Goal: Task Accomplishment & Management: Manage account settings

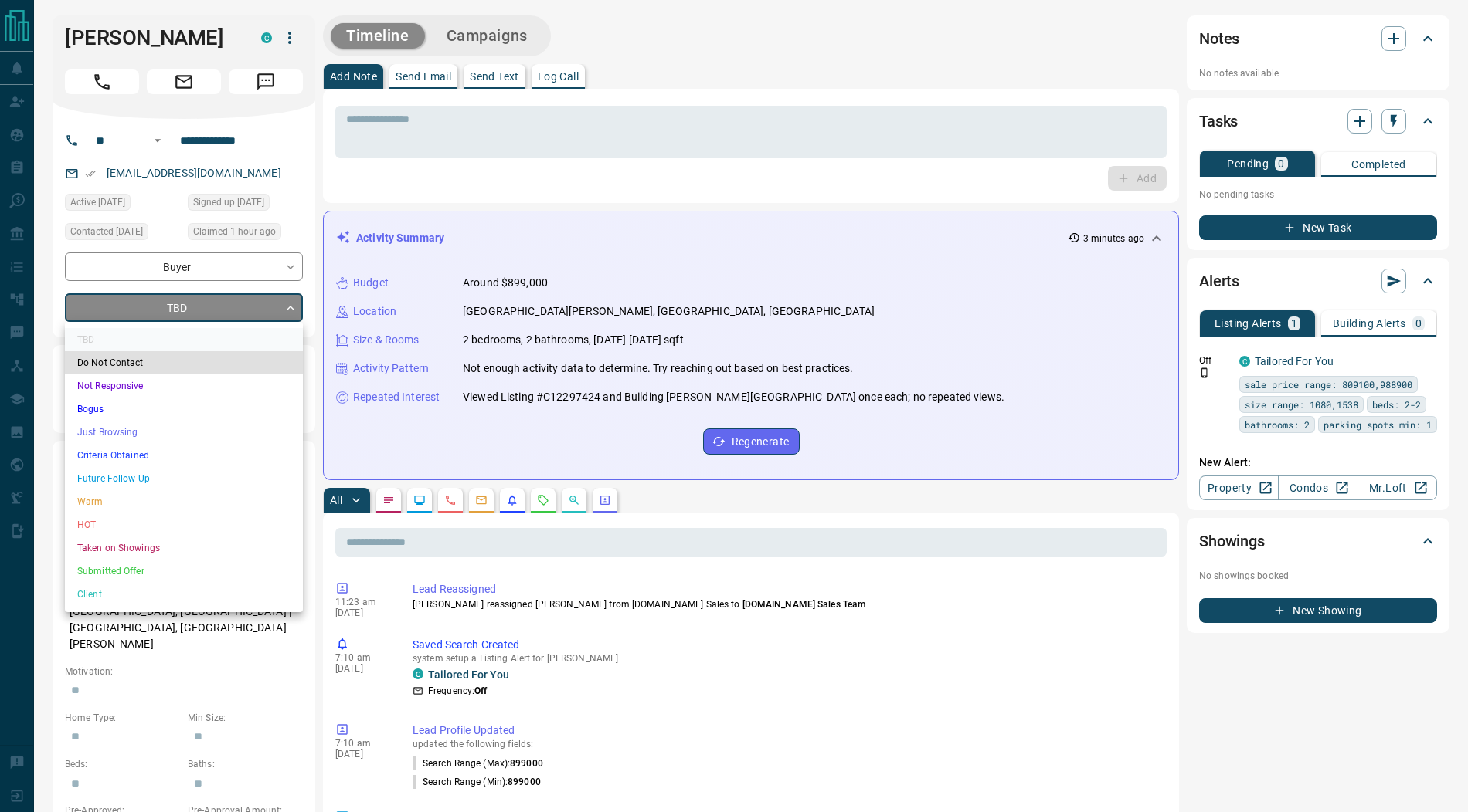
click at [290, 40] on div at bounding box center [734, 406] width 1468 height 812
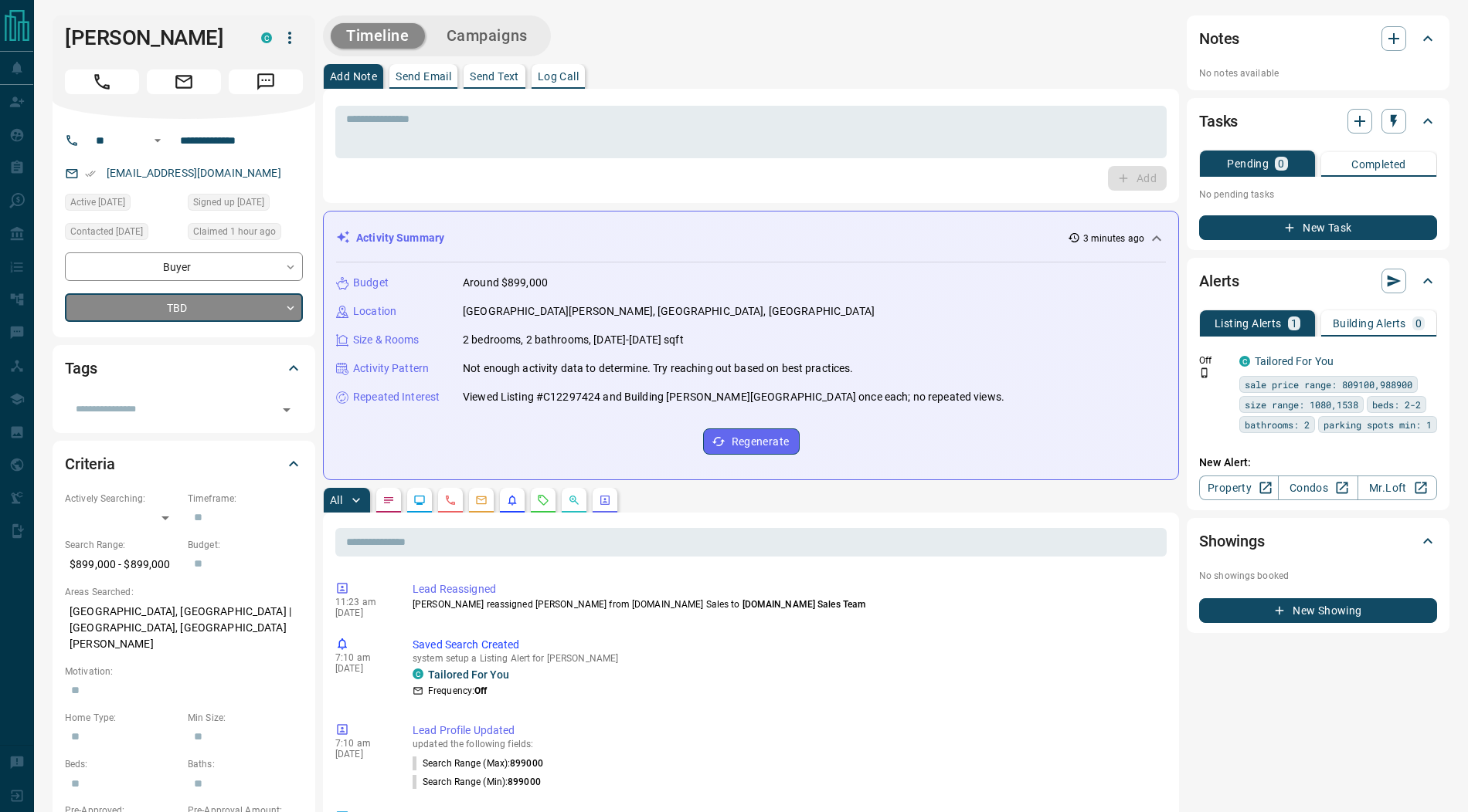
click at [290, 40] on div "TBD Do Not Contact Not Responsive Bogus Just Browsing Criteria Obtained Future …" at bounding box center [734, 406] width 1468 height 812
click at [290, 40] on icon "button" at bounding box center [289, 38] width 19 height 19
click at [262, 68] on li "Reassign Lead" at bounding box center [257, 68] width 91 height 23
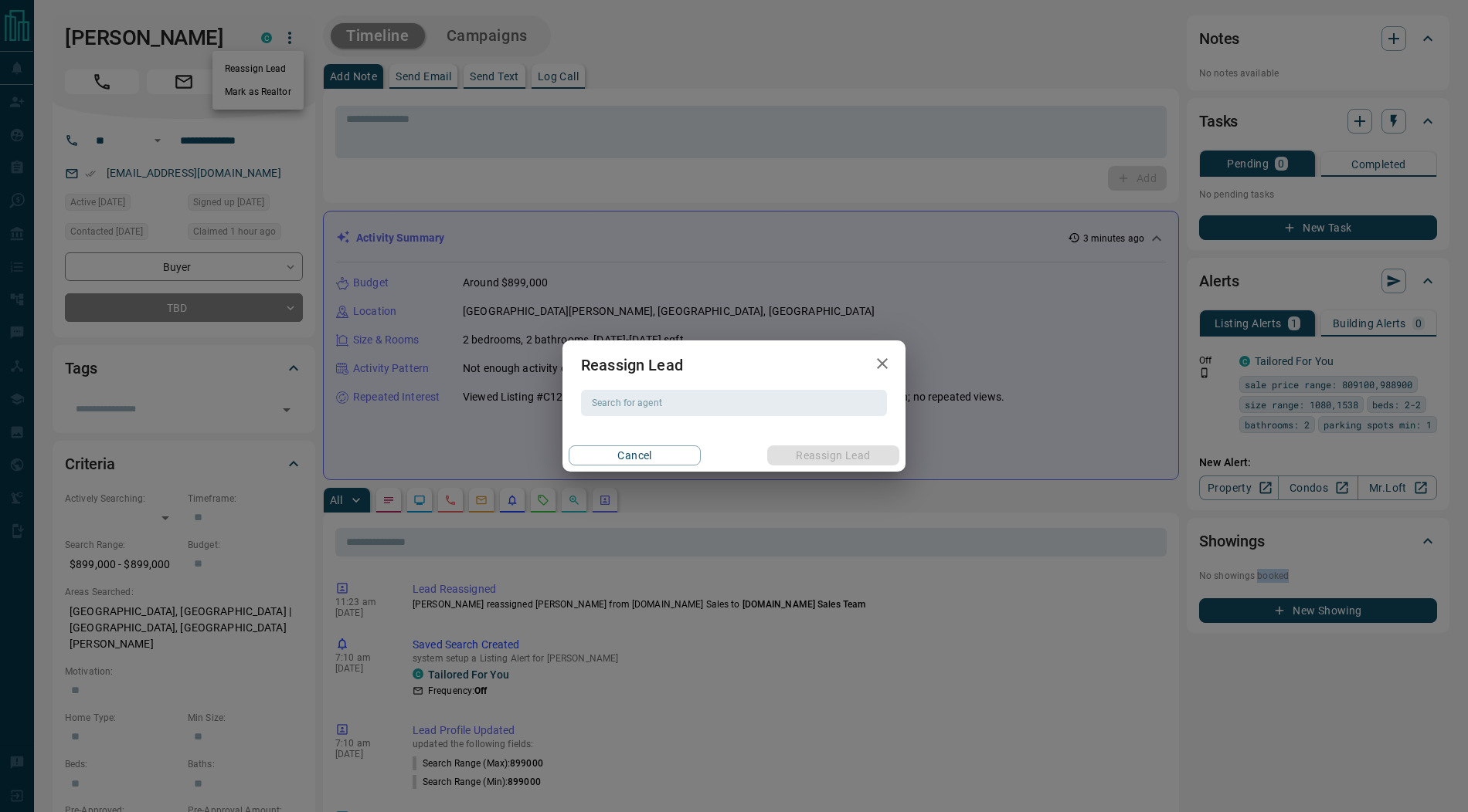
click at [882, 360] on icon "button" at bounding box center [882, 364] width 19 height 19
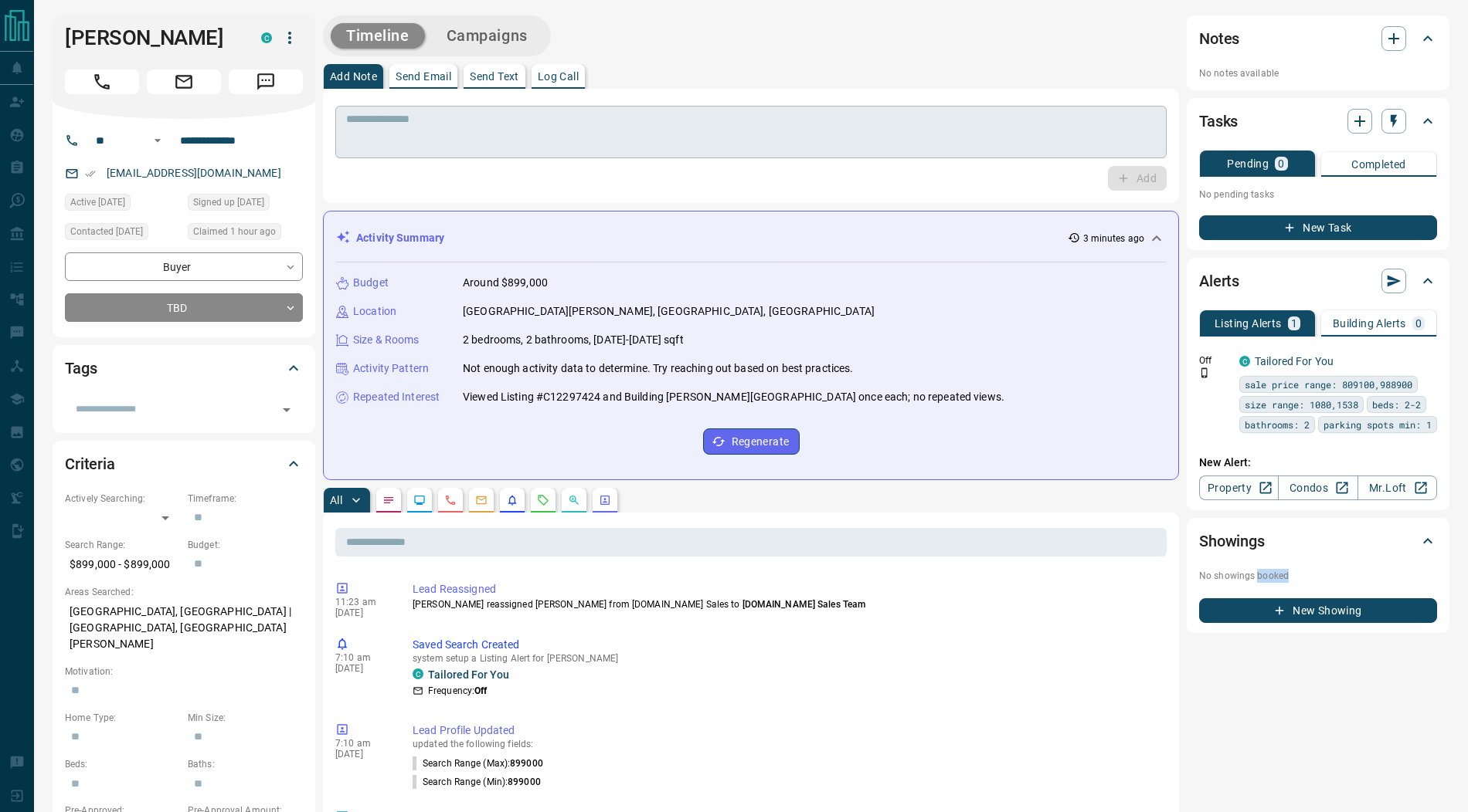
click at [583, 139] on textarea at bounding box center [750, 133] width 809 height 40
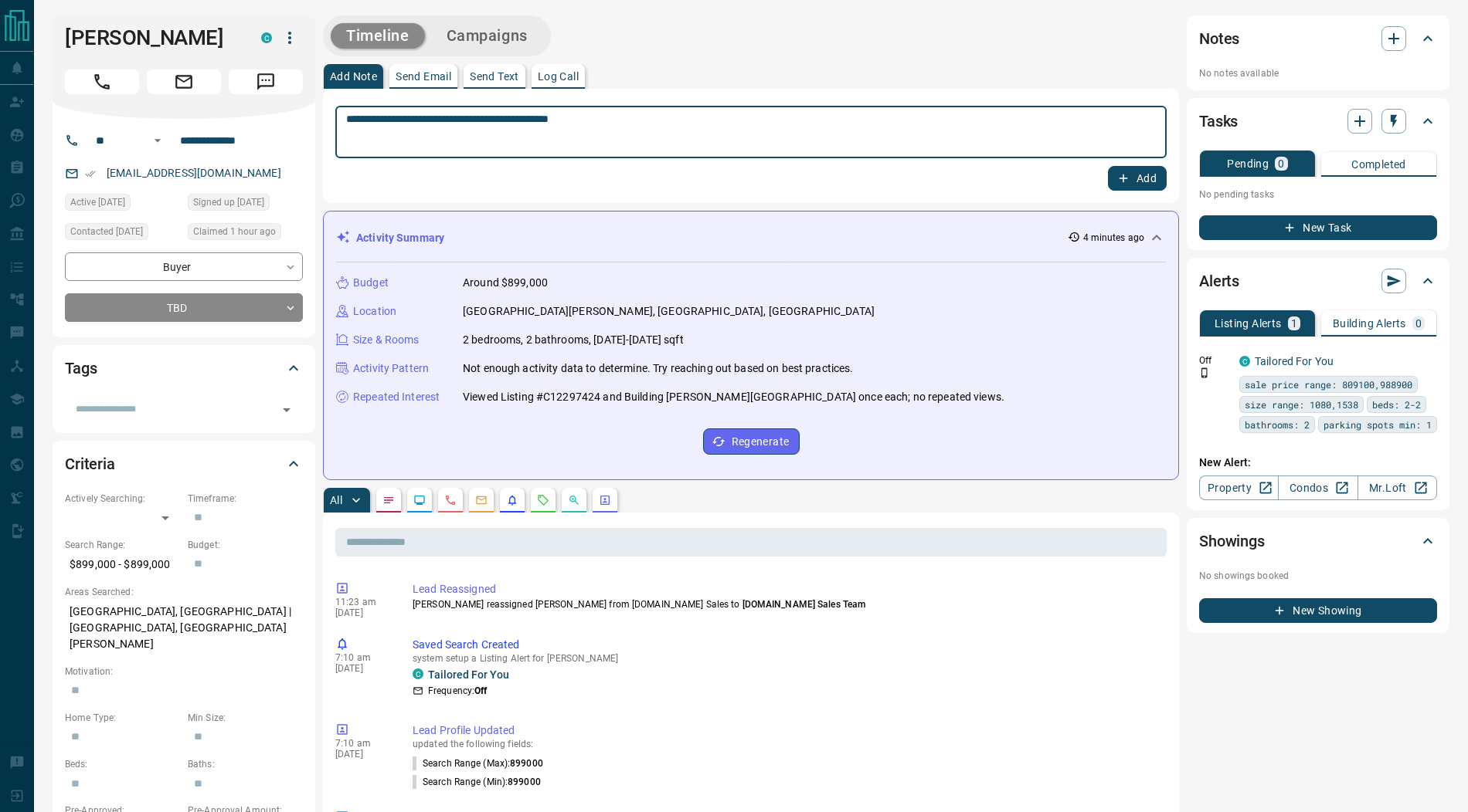
type textarea "**********"
click at [1138, 178] on button "Add" at bounding box center [1137, 178] width 59 height 25
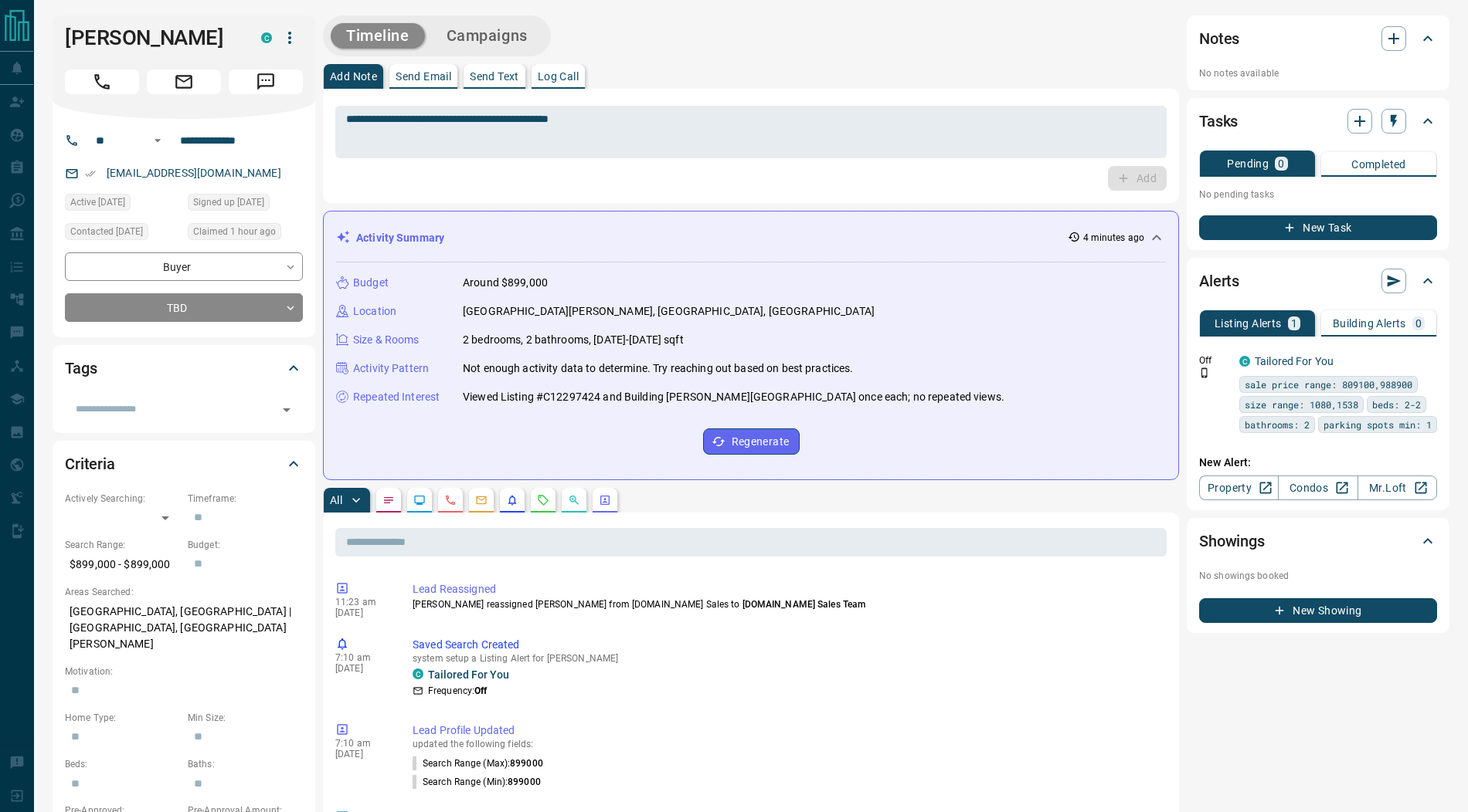
click at [290, 44] on icon "button" at bounding box center [289, 38] width 19 height 19
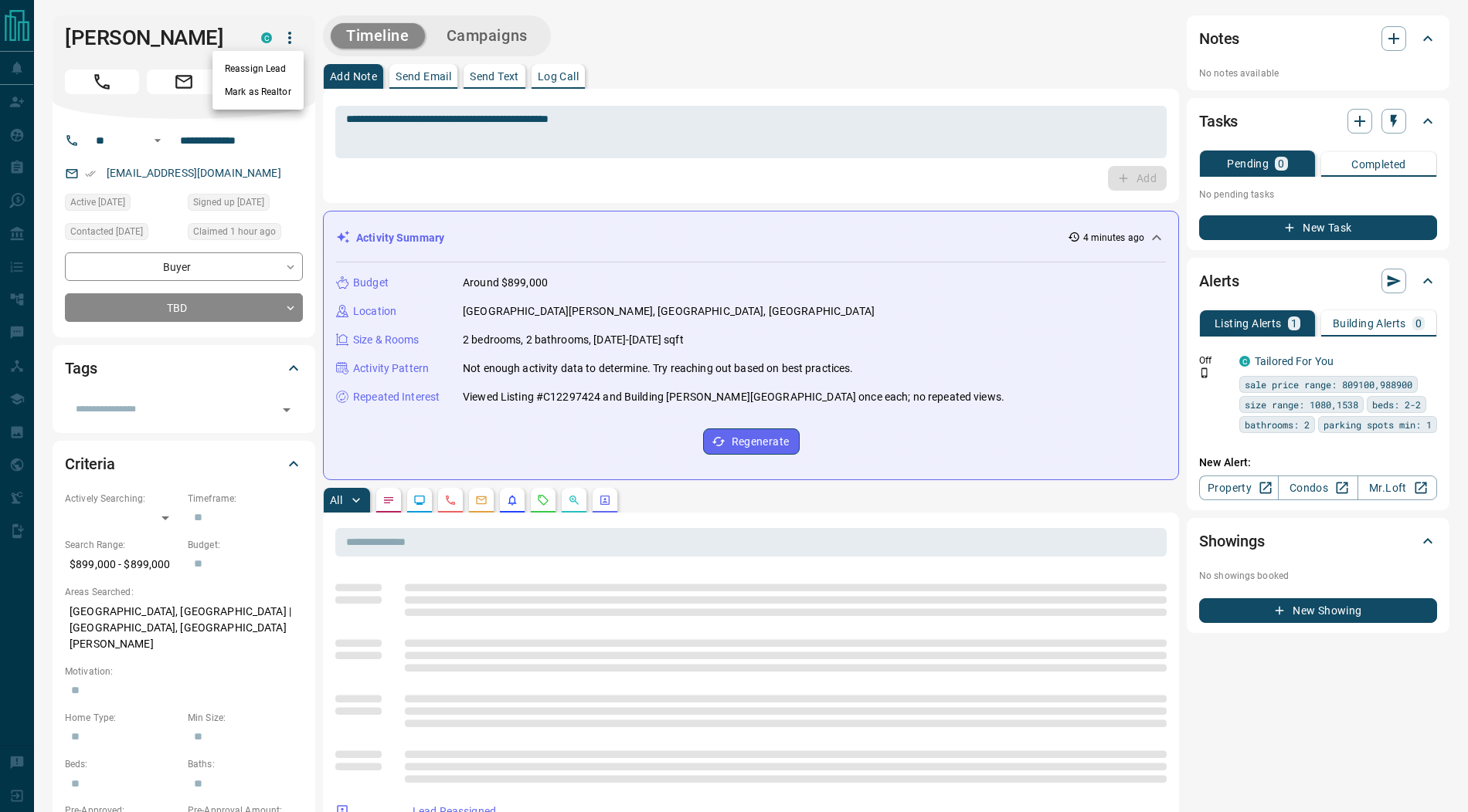
click at [254, 70] on li "Reassign Lead" at bounding box center [257, 68] width 91 height 23
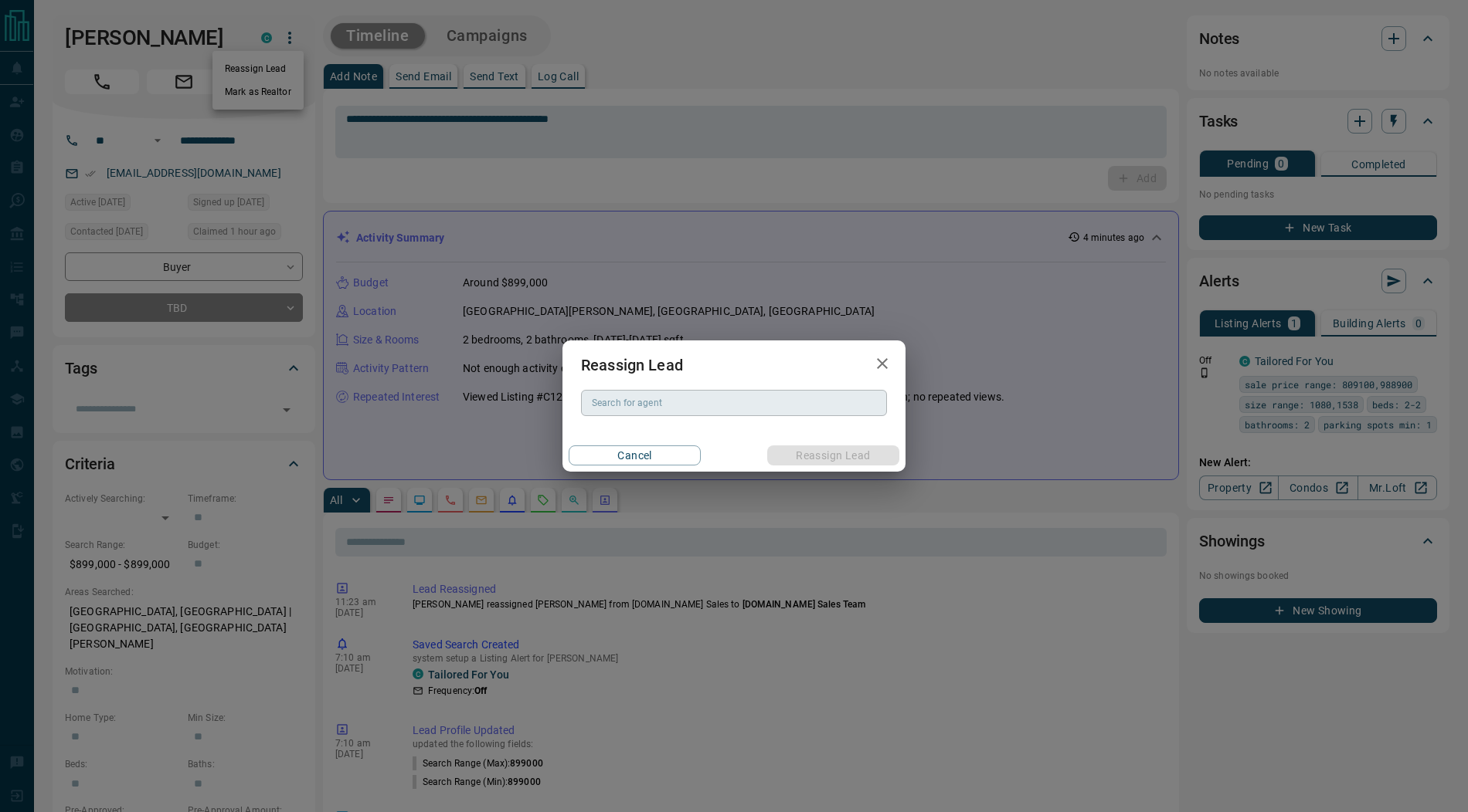
click at [617, 394] on div "Search for agent" at bounding box center [734, 403] width 306 height 26
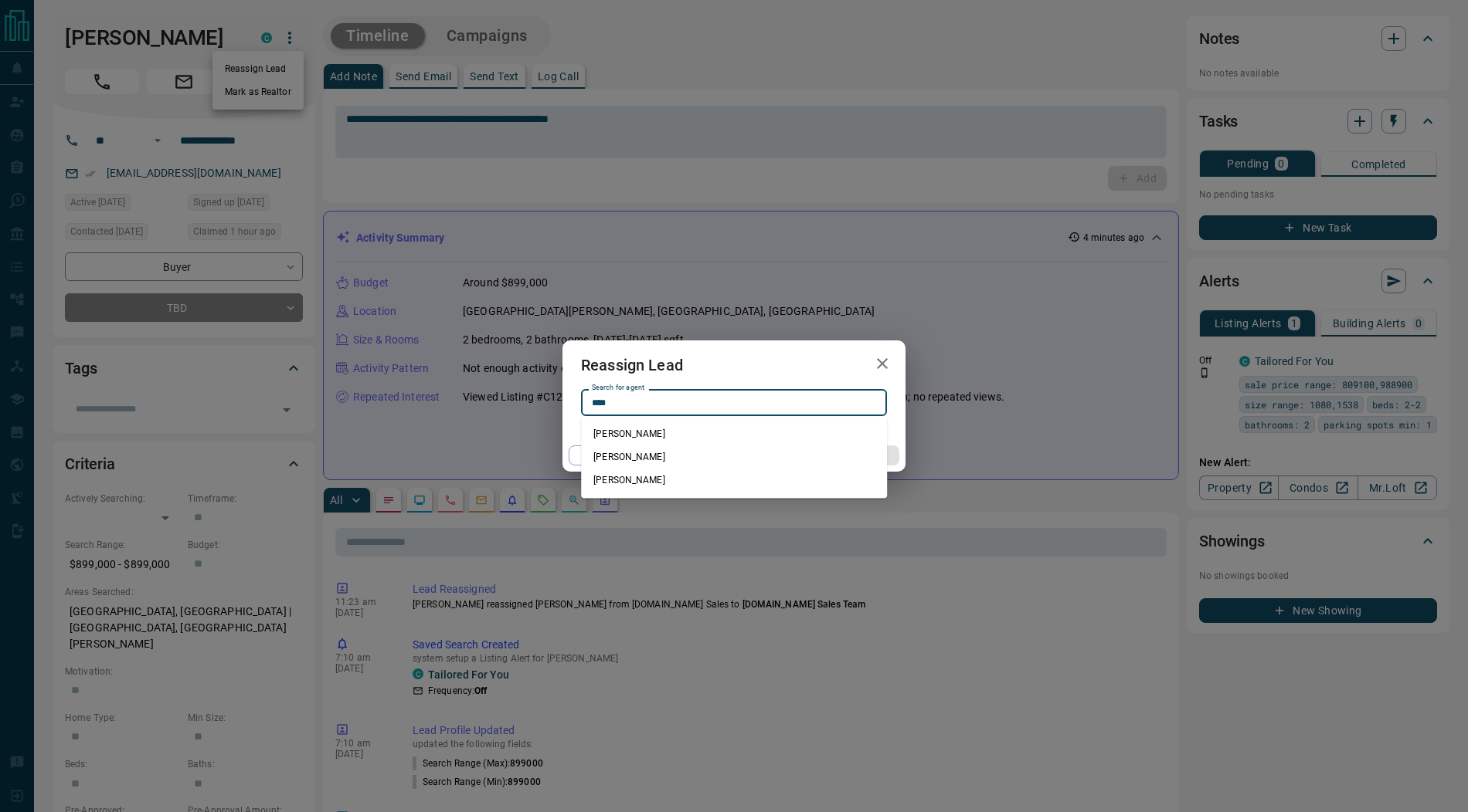
click at [673, 431] on li "[PERSON_NAME]" at bounding box center [734, 433] width 306 height 23
type input "**********"
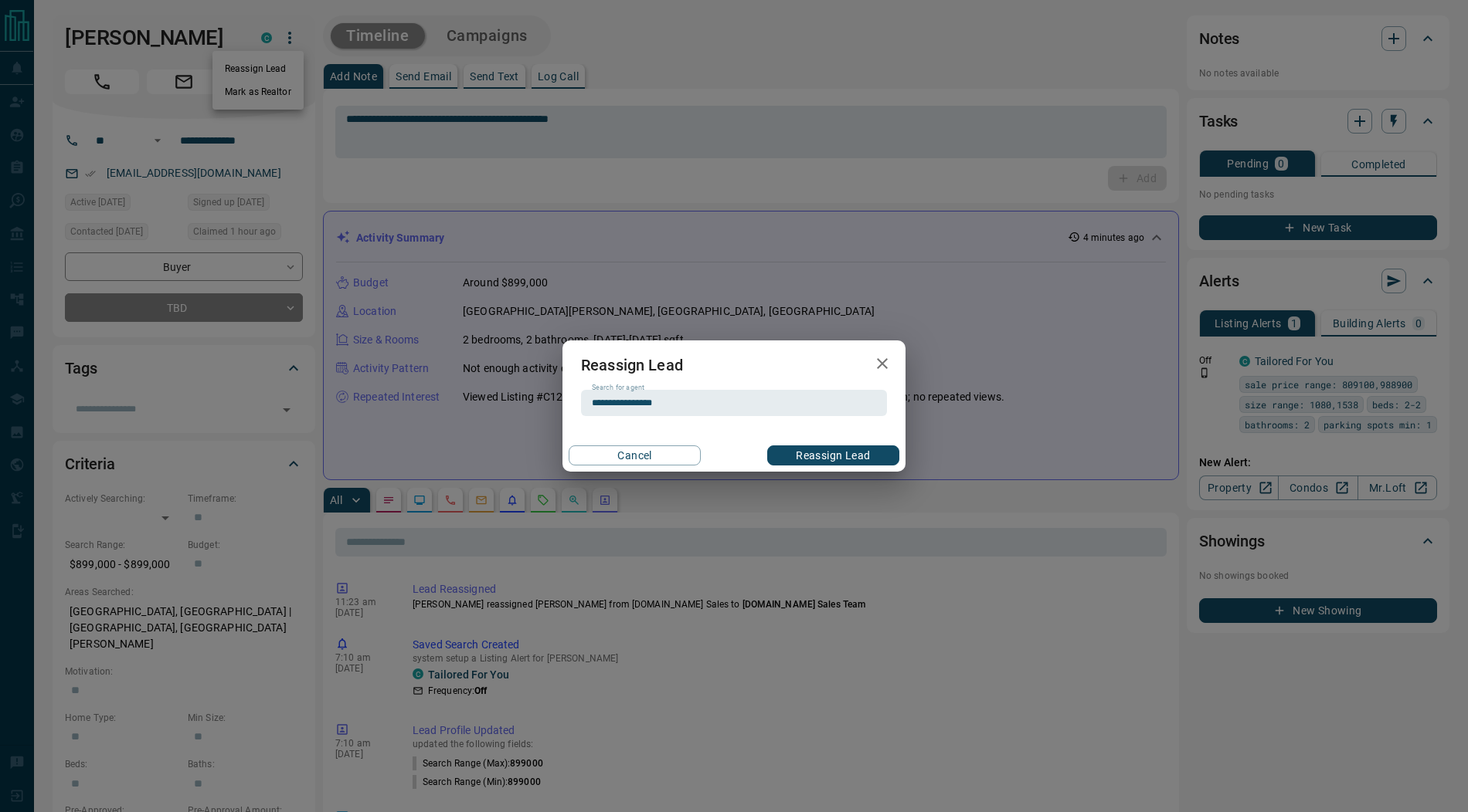
click at [822, 452] on button "Reassign Lead" at bounding box center [833, 455] width 133 height 20
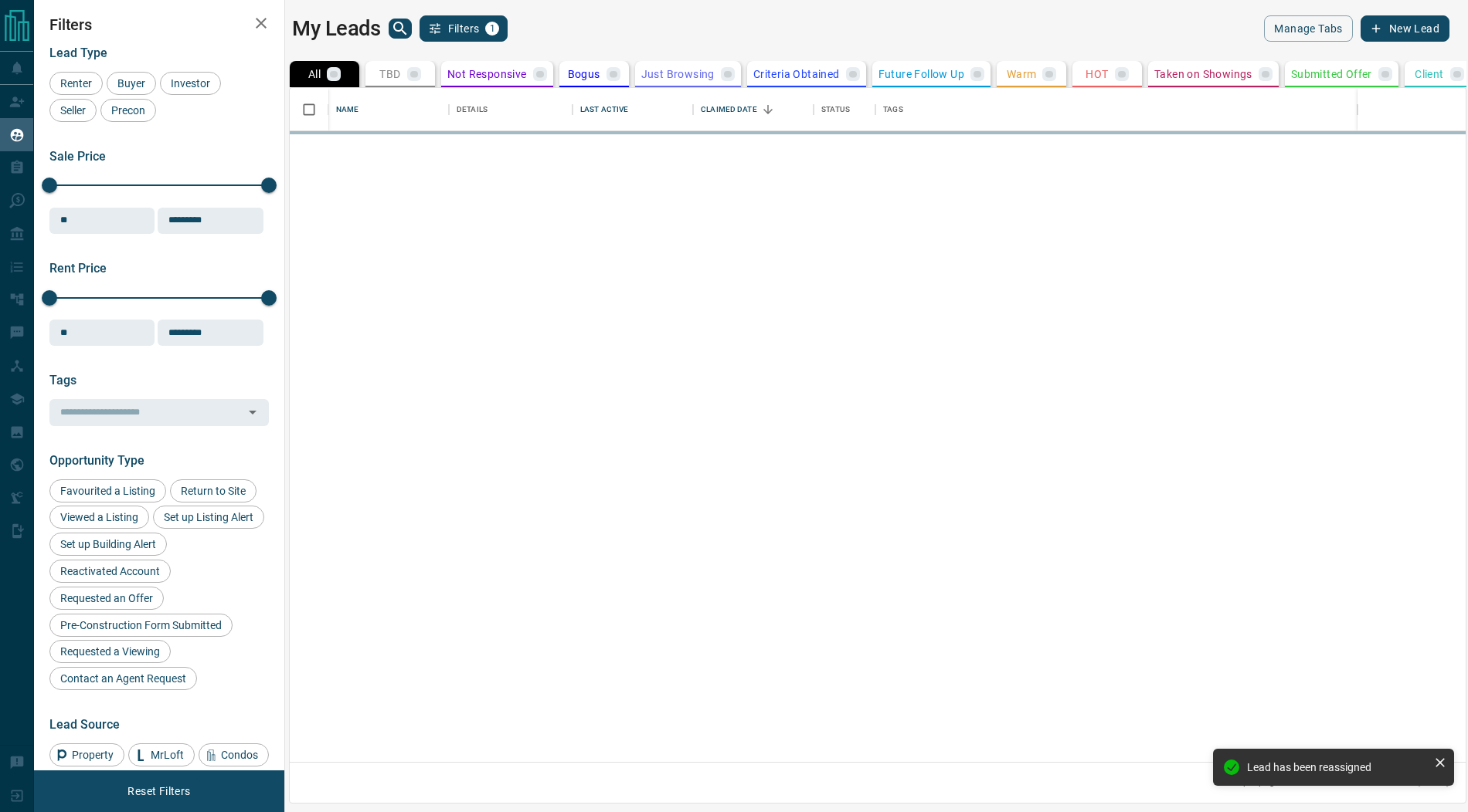
scroll to position [675, 1176]
